Goal: Submit feedback/report problem

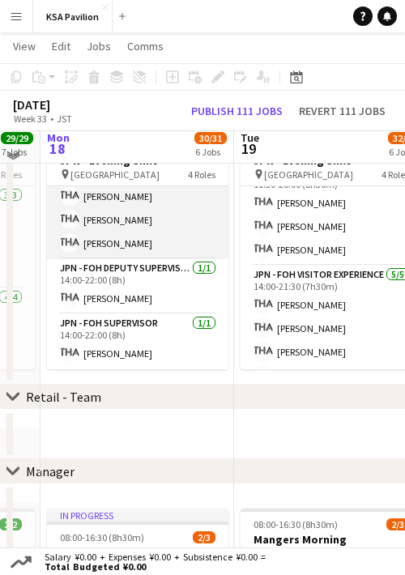
scroll to position [1056, 0]
